Goal: Task Accomplishment & Management: Use online tool/utility

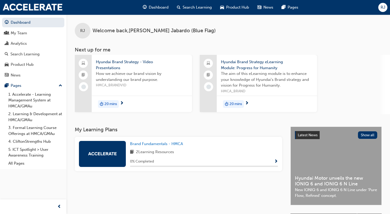
click at [386, 7] on div "RJ" at bounding box center [382, 7] width 9 height 9
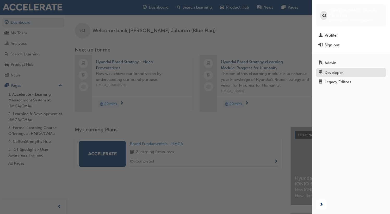
click at [335, 70] on div "Developer" at bounding box center [334, 73] width 19 height 6
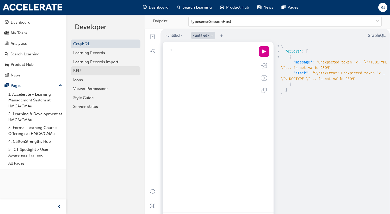
click at [138, 72] on div "BFU" at bounding box center [105, 71] width 65 height 6
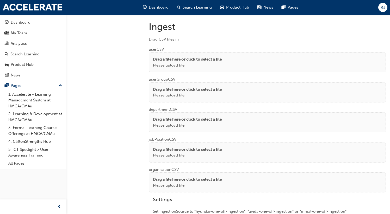
scroll to position [390, 0]
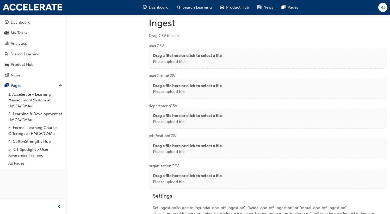
click at [178, 55] on p "Drag a file here or click to select a file" at bounding box center [187, 56] width 69 height 6
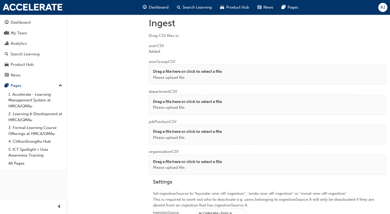
click at [165, 103] on p "Drag a file here or click to select a file" at bounding box center [187, 102] width 69 height 6
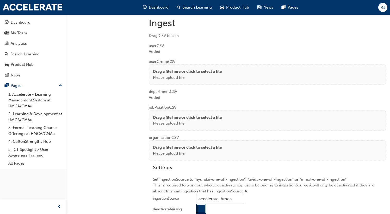
click at [167, 113] on div "Drag a file here or click to select a file Please upload file." at bounding box center [267, 121] width 237 height 20
click at [184, 115] on p "Drag a file here or click to select a file" at bounding box center [187, 118] width 69 height 6
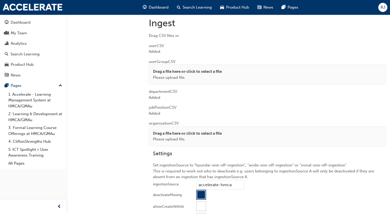
click at [168, 131] on p "Drag a file here or click to select a file" at bounding box center [187, 134] width 69 height 6
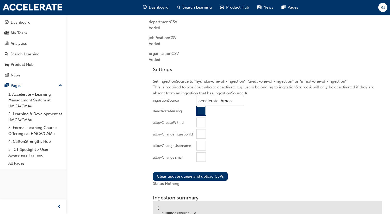
scroll to position [522, 0]
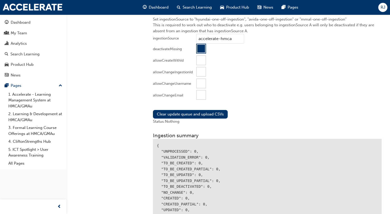
click at [202, 93] on div at bounding box center [201, 95] width 9 height 9
click at [197, 112] on button "Clear update queue and upload CSVs" at bounding box center [190, 114] width 75 height 9
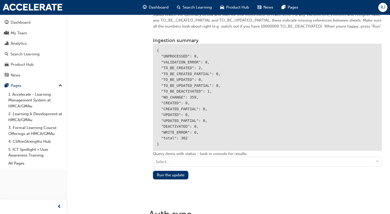
scroll to position [631, 0]
click at [180, 173] on button "Run the update" at bounding box center [170, 174] width 35 height 9
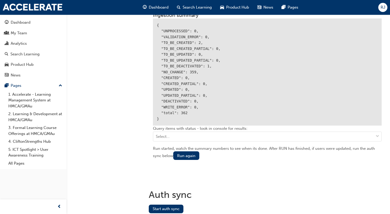
scroll to position [655, 0]
click at [167, 210] on button "Start auth sync" at bounding box center [166, 209] width 35 height 9
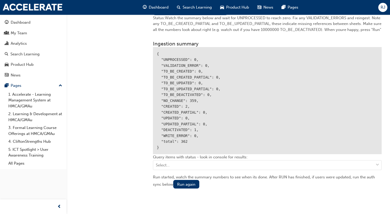
scroll to position [618, 0]
